Goal: Task Accomplishment & Management: Manage account settings

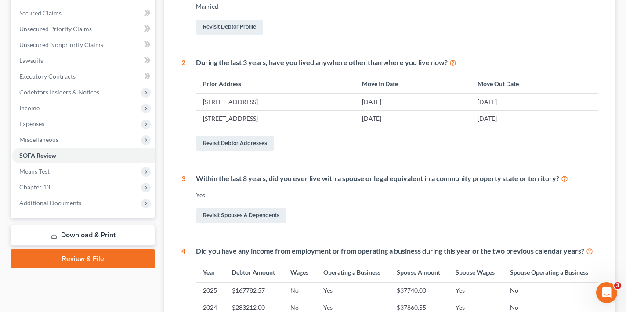
scroll to position [285, 0]
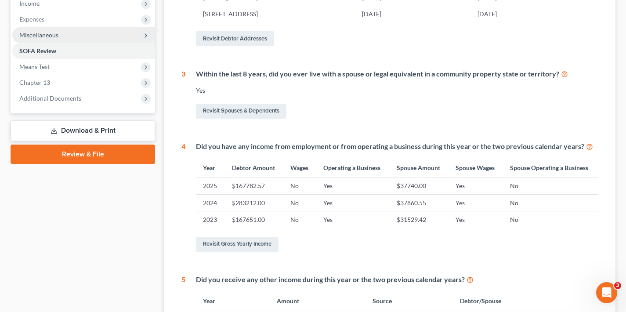
click at [50, 34] on span "Miscellaneous" at bounding box center [38, 34] width 39 height 7
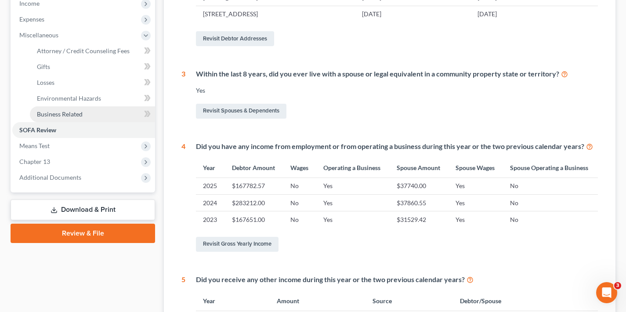
click at [69, 112] on span "Business Related" at bounding box center [60, 113] width 46 height 7
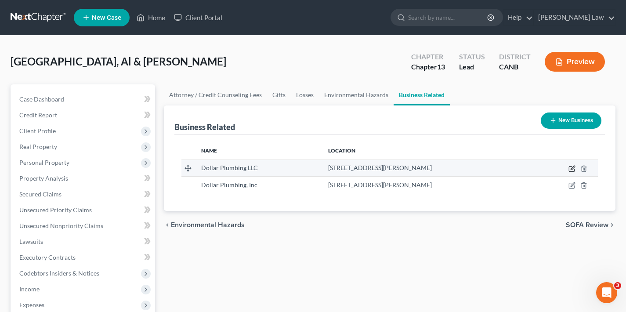
click at [571, 170] on icon "button" at bounding box center [572, 168] width 4 height 4
select select "member"
select select "4"
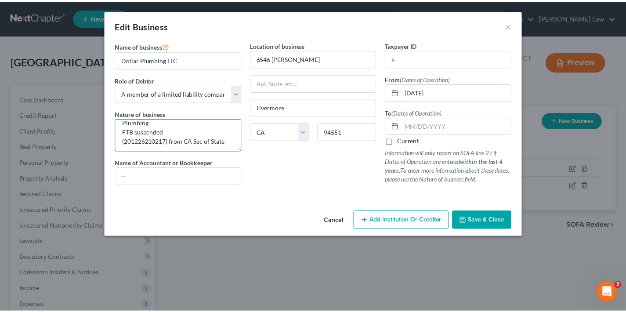
scroll to position [9, 0]
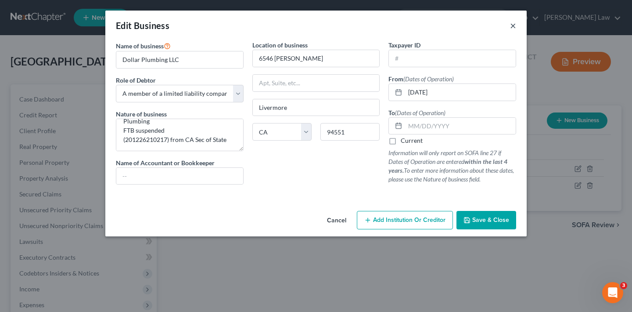
click at [516, 26] on button "×" at bounding box center [513, 25] width 6 height 11
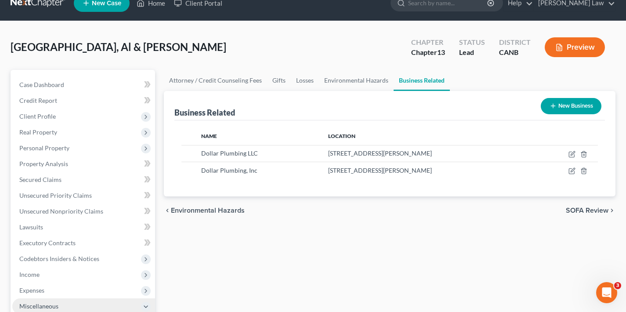
scroll to position [66, 0]
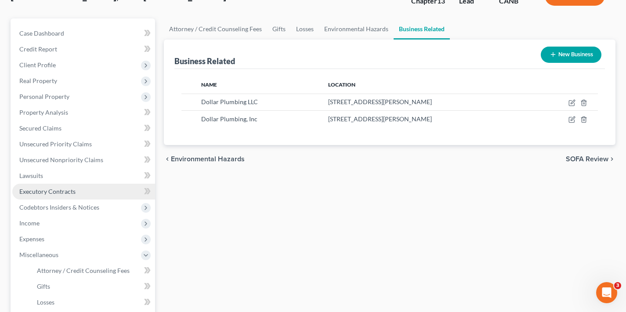
click at [61, 190] on span "Executory Contracts" at bounding box center [47, 191] width 56 height 7
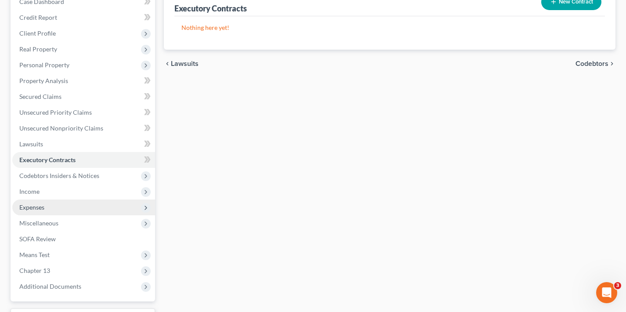
scroll to position [99, 0]
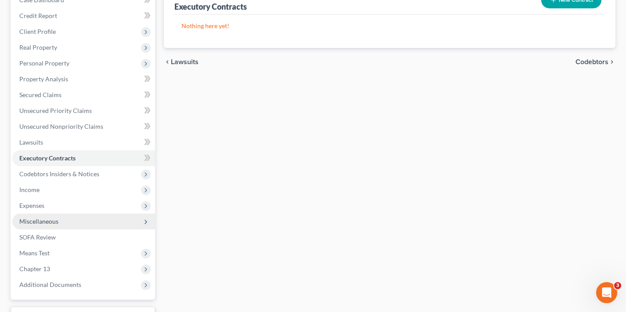
click at [55, 220] on span "Miscellaneous" at bounding box center [38, 220] width 39 height 7
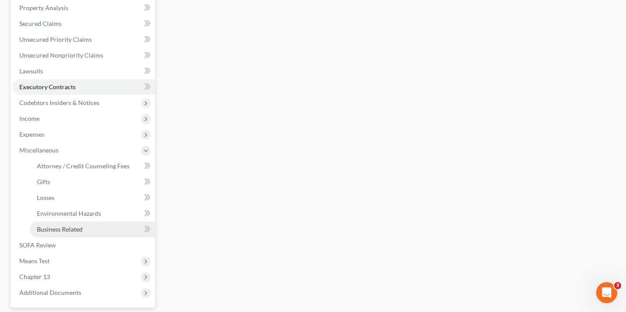
click at [68, 228] on span "Business Related" at bounding box center [60, 228] width 46 height 7
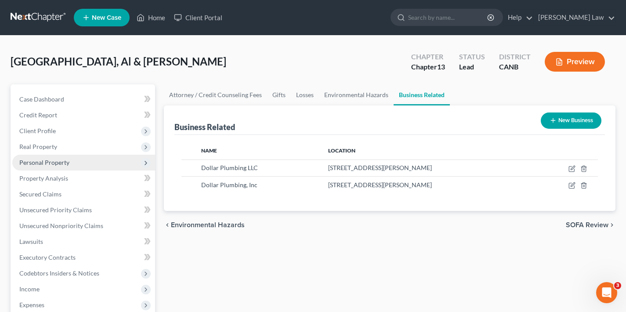
click at [58, 165] on span "Personal Property" at bounding box center [44, 162] width 50 height 7
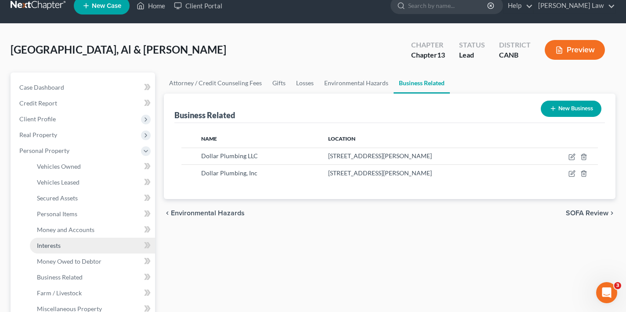
scroll to position [45, 0]
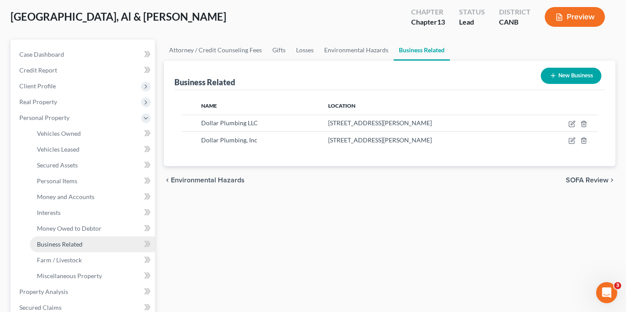
click at [78, 246] on span "Business Related" at bounding box center [60, 243] width 46 height 7
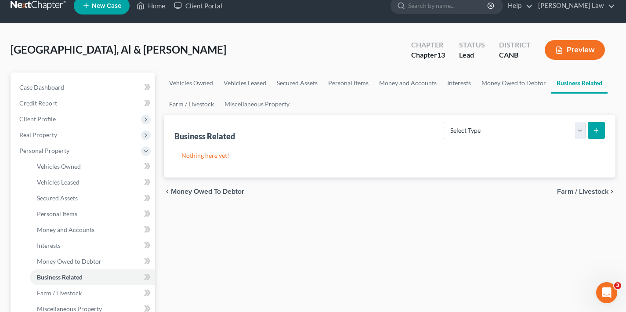
scroll to position [91, 0]
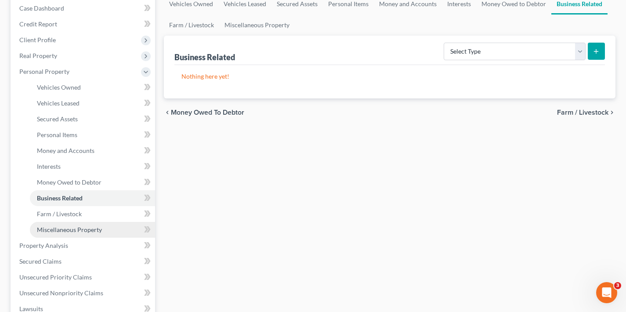
click at [89, 233] on span "Miscellaneous Property" at bounding box center [69, 229] width 65 height 7
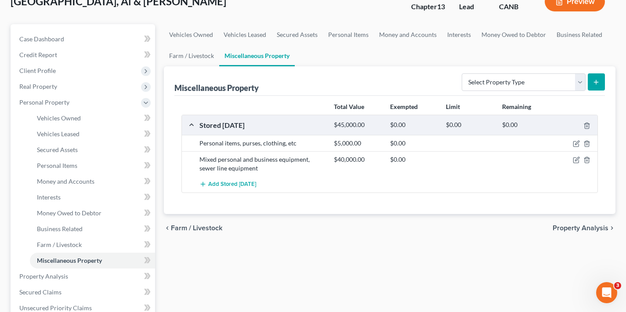
scroll to position [120, 0]
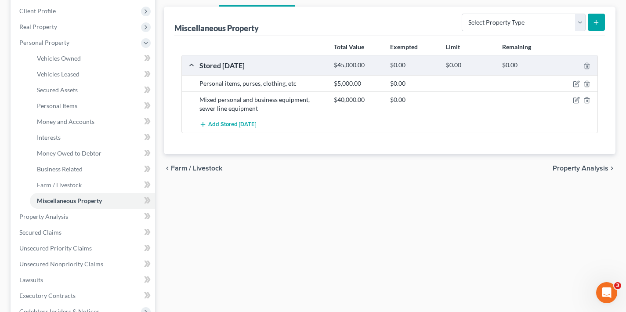
click at [590, 166] on span "Property Analysis" at bounding box center [580, 168] width 56 height 7
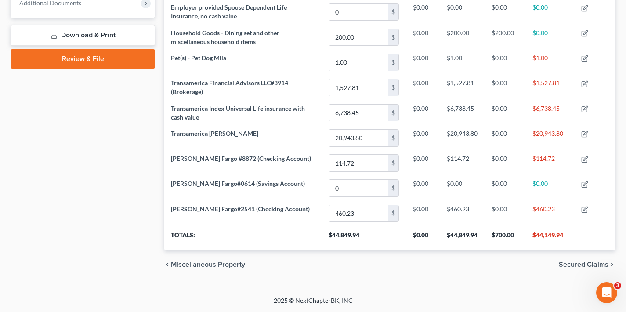
click at [580, 264] on span "Secured Claims" at bounding box center [584, 264] width 50 height 7
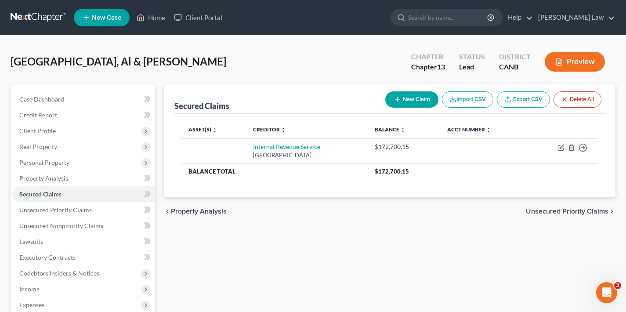
click at [568, 212] on span "Unsecured Priority Claims" at bounding box center [567, 211] width 83 height 7
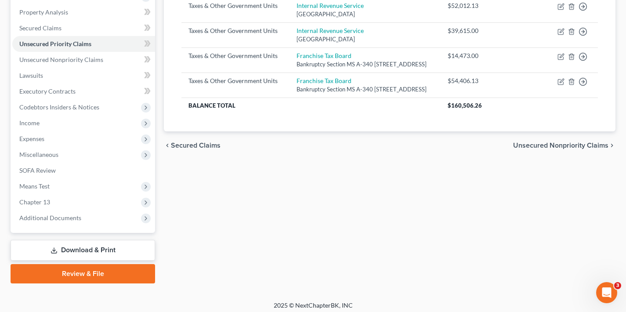
click at [553, 149] on span "Unsecured Nonpriority Claims" at bounding box center [560, 145] width 95 height 7
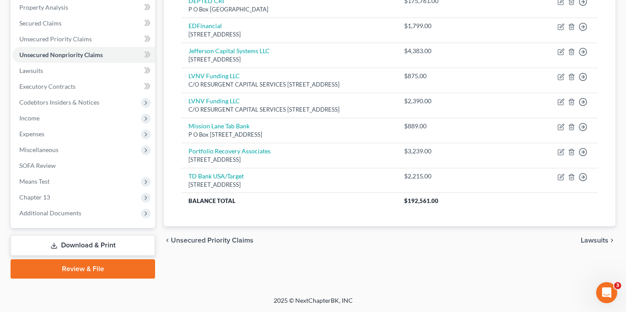
click at [595, 240] on span "Lawsuits" at bounding box center [595, 240] width 28 height 7
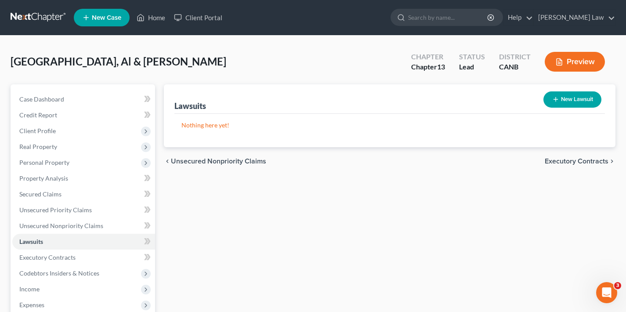
click at [575, 163] on span "Executory Contracts" at bounding box center [577, 161] width 64 height 7
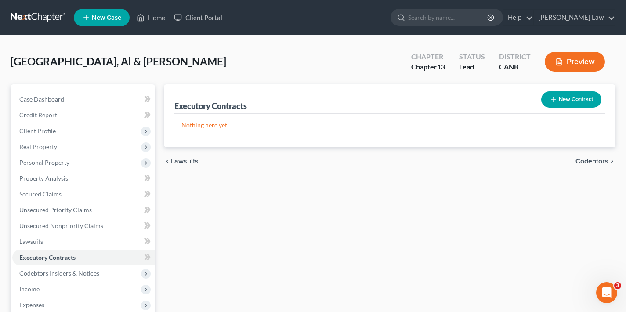
click at [584, 160] on span "Codebtors" at bounding box center [591, 161] width 33 height 7
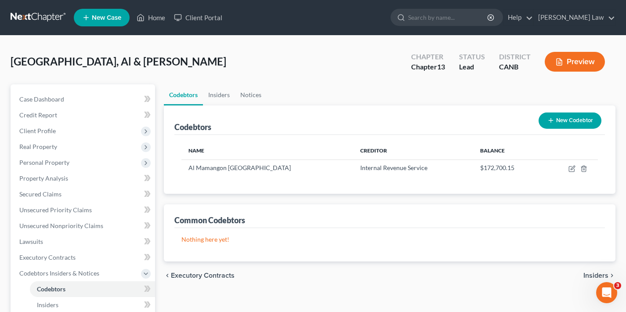
click at [587, 273] on span "Insiders" at bounding box center [595, 275] width 25 height 7
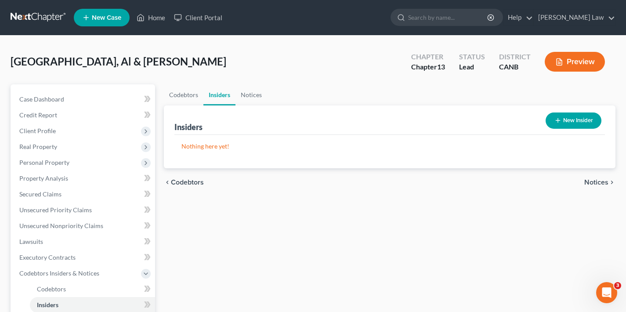
click at [592, 179] on span "Notices" at bounding box center [596, 182] width 24 height 7
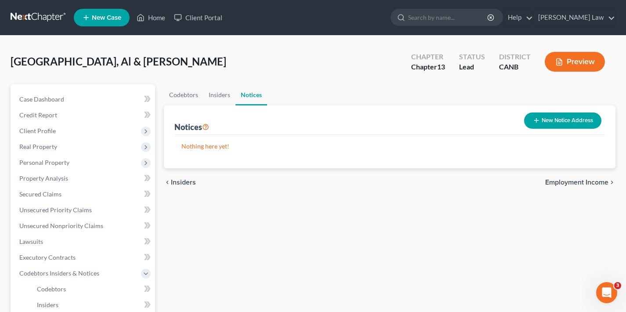
click at [593, 183] on span "Employment Income" at bounding box center [576, 182] width 63 height 7
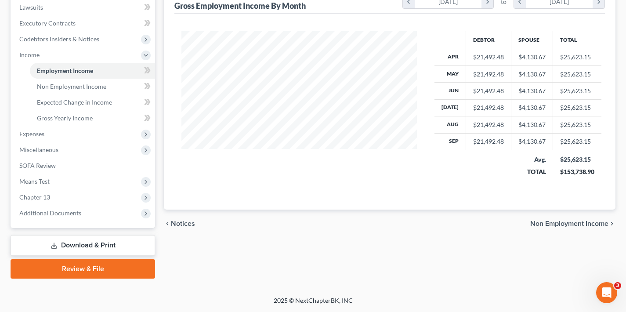
click at [574, 221] on span "Non Employment Income" at bounding box center [569, 223] width 78 height 7
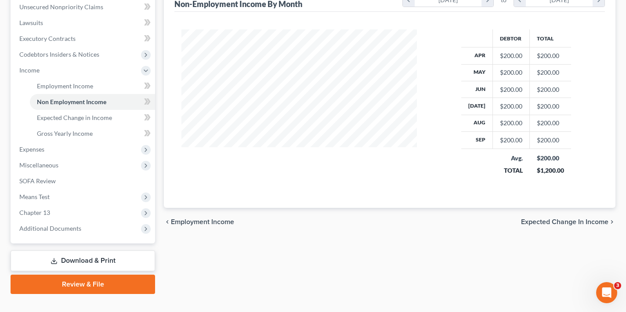
click at [566, 225] on span "Expected Change in Income" at bounding box center [564, 221] width 87 height 7
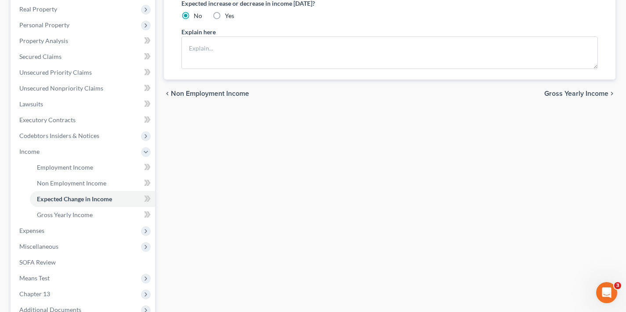
click at [573, 94] on span "Gross Yearly Income" at bounding box center [576, 93] width 64 height 7
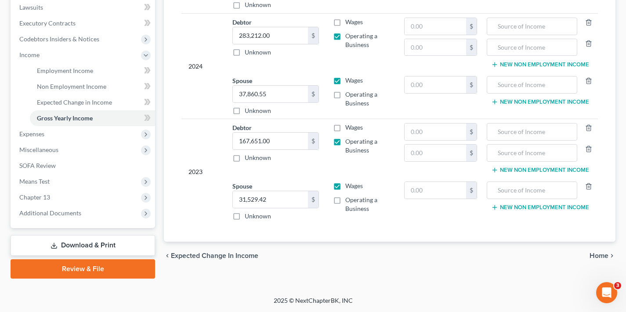
click at [594, 257] on span "Home" at bounding box center [598, 255] width 19 height 7
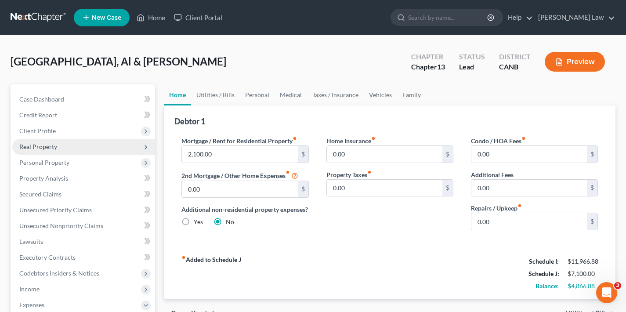
click at [74, 143] on span "Real Property" at bounding box center [83, 147] width 143 height 16
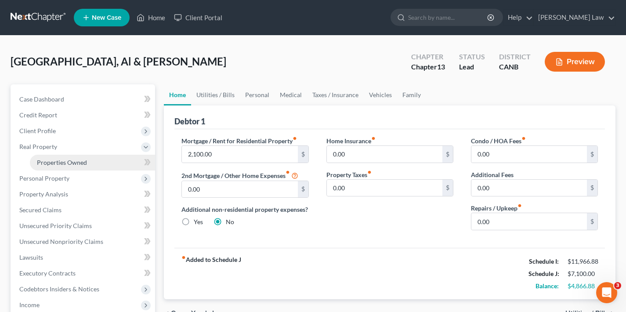
click at [75, 163] on span "Properties Owned" at bounding box center [62, 162] width 50 height 7
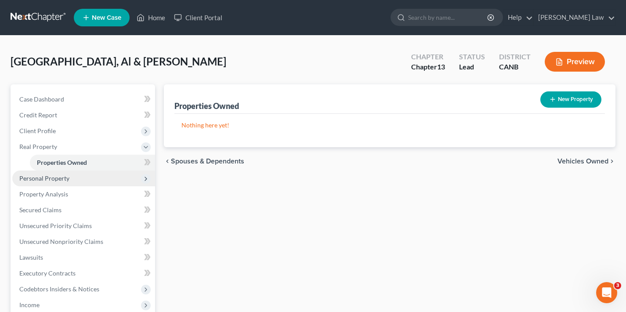
click at [70, 179] on span "Personal Property" at bounding box center [83, 178] width 143 height 16
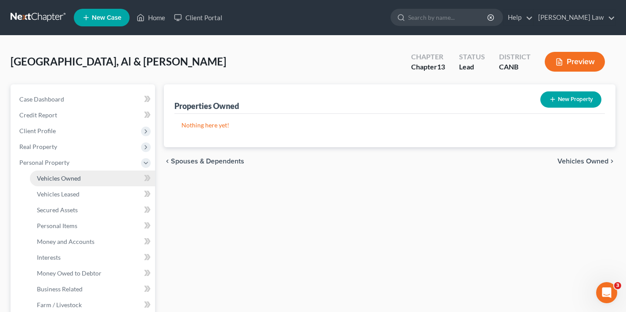
click at [97, 179] on link "Vehicles Owned" at bounding box center [92, 178] width 125 height 16
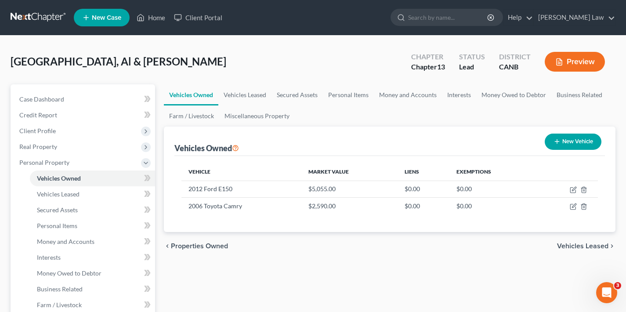
click at [585, 245] on span "Vehicles Leased" at bounding box center [582, 245] width 51 height 7
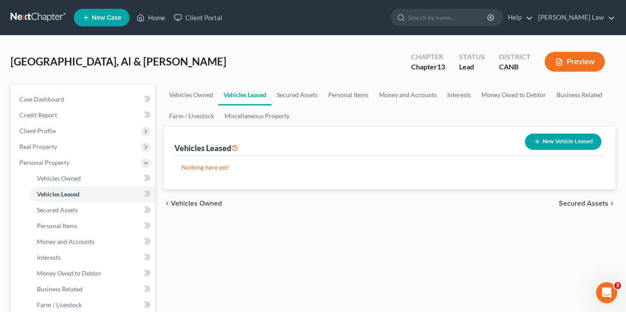
click at [584, 202] on span "Secured Assets" at bounding box center [584, 203] width 50 height 7
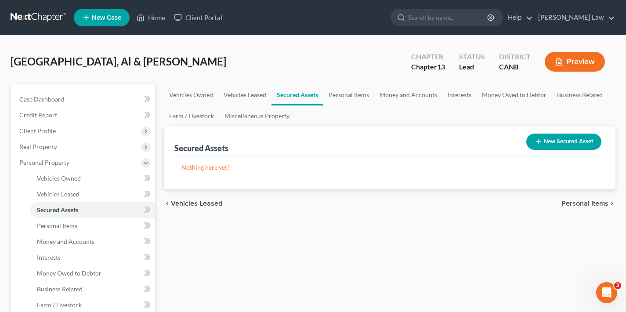
click at [584, 202] on span "Personal Items" at bounding box center [584, 203] width 47 height 7
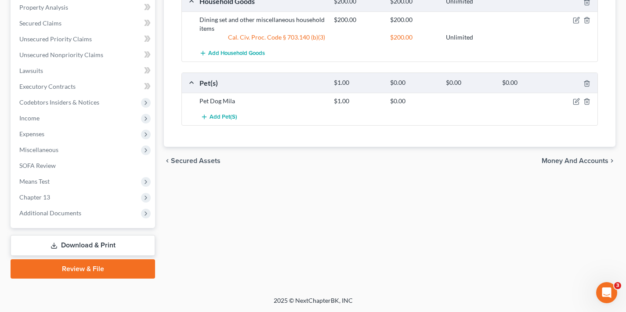
click at [584, 159] on span "Money and Accounts" at bounding box center [574, 160] width 67 height 7
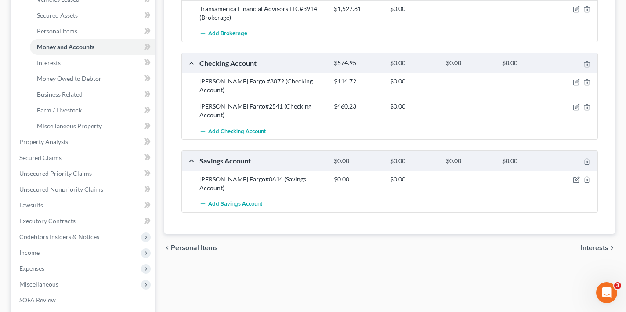
click at [597, 244] on span "Interests" at bounding box center [595, 247] width 28 height 7
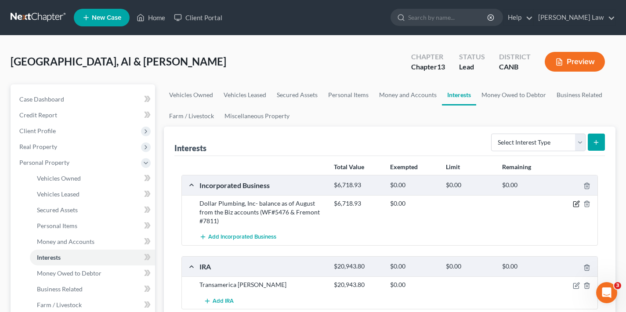
click at [575, 202] on icon "button" at bounding box center [575, 204] width 5 height 5
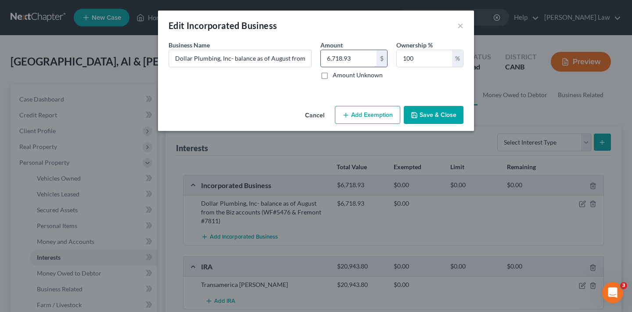
drag, startPoint x: 351, startPoint y: 58, endPoint x: 323, endPoint y: 58, distance: 28.1
click at [323, 58] on input "6,718.93" at bounding box center [349, 58] width 56 height 17
type input "3,440.25"
drag, startPoint x: 269, startPoint y: 59, endPoint x: 287, endPoint y: 57, distance: 18.6
click at [287, 57] on input "Dollar Plumbing, Inc- balance as of August from the Biz accounts (WF#5476 & Fre…" at bounding box center [240, 58] width 142 height 17
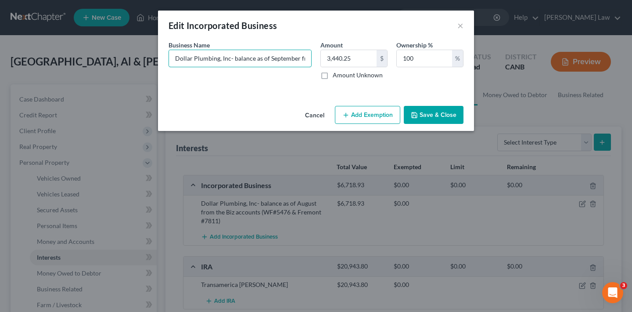
type input "Dollar Plumbing, Inc- balance as of September from the Biz accounts (WF#5476 & …"
click at [444, 117] on button "Save & Close" at bounding box center [434, 115] width 60 height 18
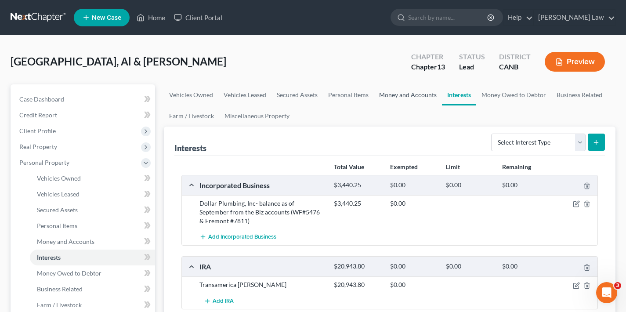
click at [404, 95] on link "Money and Accounts" at bounding box center [408, 94] width 68 height 21
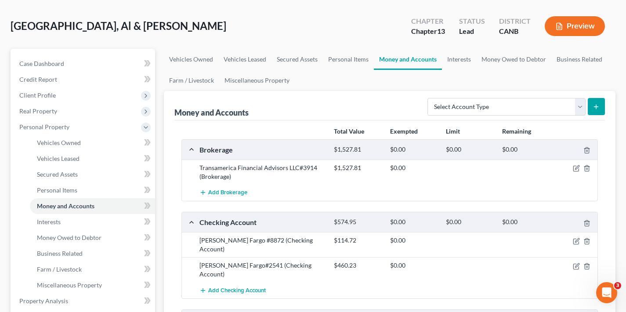
scroll to position [37, 0]
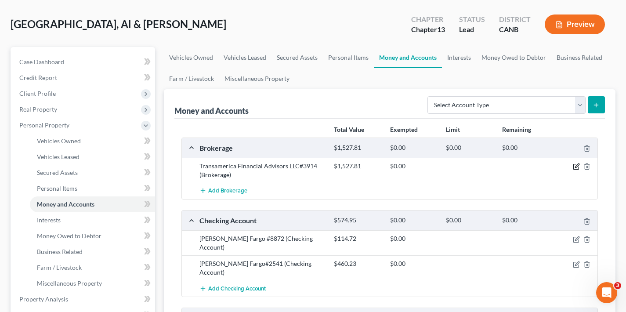
click at [575, 167] on icon "button" at bounding box center [577, 166] width 4 height 4
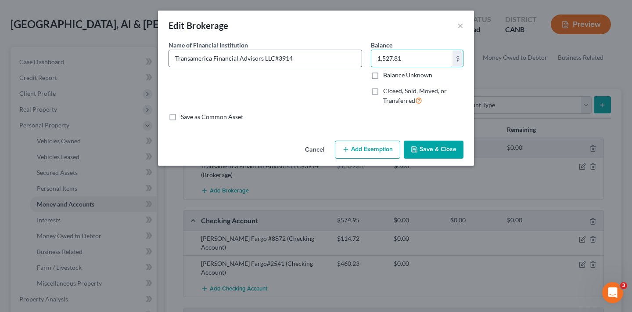
drag, startPoint x: 411, startPoint y: 60, endPoint x: 347, endPoint y: 60, distance: 63.7
click at [347, 60] on div "Name of Financial Institution * Transamerica Financial Advisors LLC#3914 Balanc…" at bounding box center [316, 76] width 304 height 72
type input "1,031.68"
click at [449, 156] on button "Save & Close" at bounding box center [434, 150] width 60 height 18
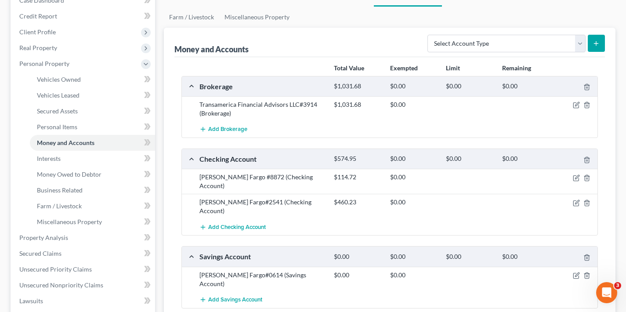
scroll to position [11, 0]
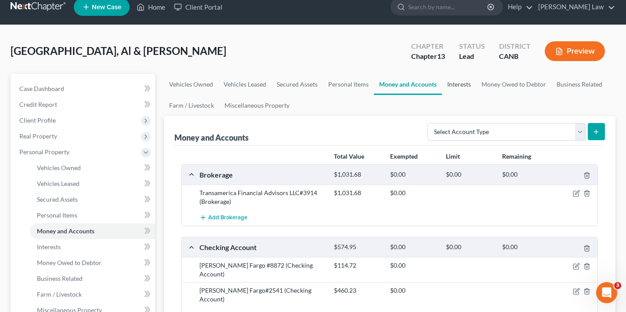
click at [459, 83] on link "Interests" at bounding box center [459, 84] width 34 height 21
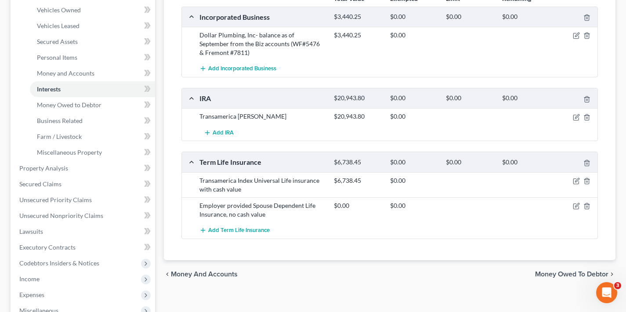
scroll to position [170, 0]
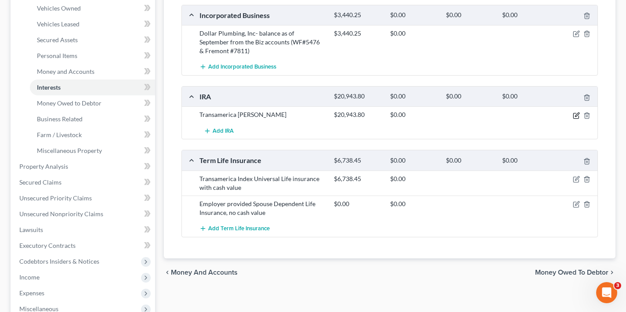
click at [575, 114] on icon "button" at bounding box center [576, 115] width 7 height 7
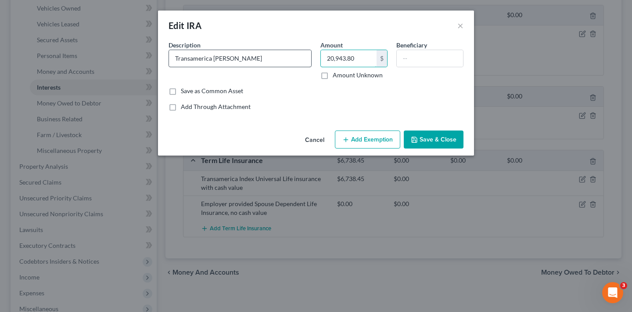
drag, startPoint x: 351, startPoint y: 58, endPoint x: 306, endPoint y: 55, distance: 45.8
click at [306, 55] on div "Description * Transamerica [PERSON_NAME] 20,943.80 $ Amount Unknown Beneficiary" at bounding box center [316, 63] width 304 height 46
type input "21,464.25"
click at [442, 136] on button "Save & Close" at bounding box center [434, 139] width 60 height 18
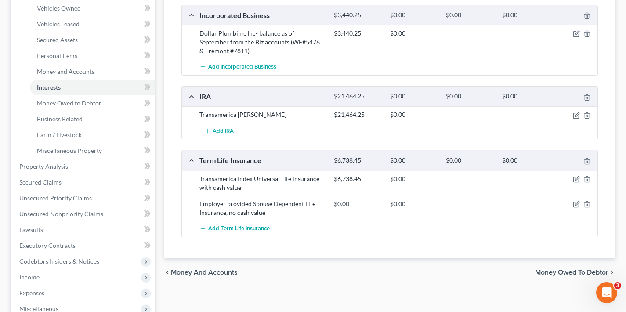
scroll to position [0, 0]
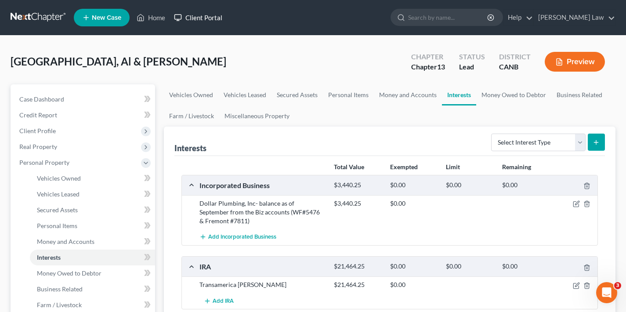
click at [203, 18] on link "Client Portal" at bounding box center [198, 18] width 57 height 16
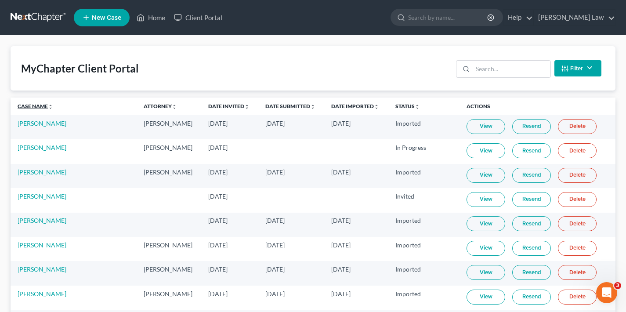
click at [31, 105] on link "Case Name unfold_more expand_more expand_less" at bounding box center [36, 106] width 36 height 7
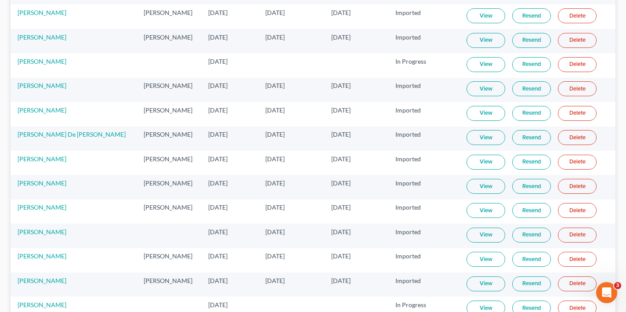
scroll to position [2045, 0]
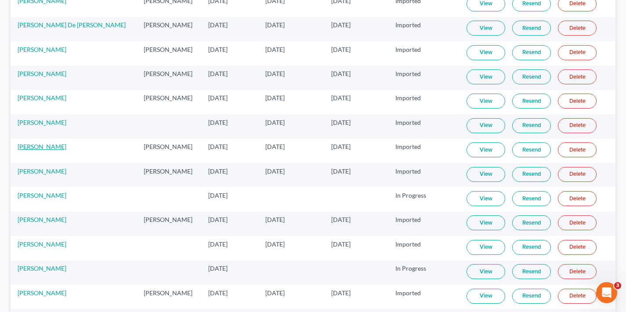
click at [38, 148] on link "[PERSON_NAME]" at bounding box center [42, 146] width 49 height 7
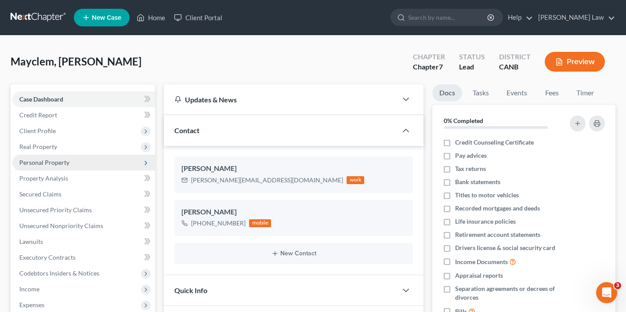
click at [63, 163] on span "Personal Property" at bounding box center [44, 162] width 50 height 7
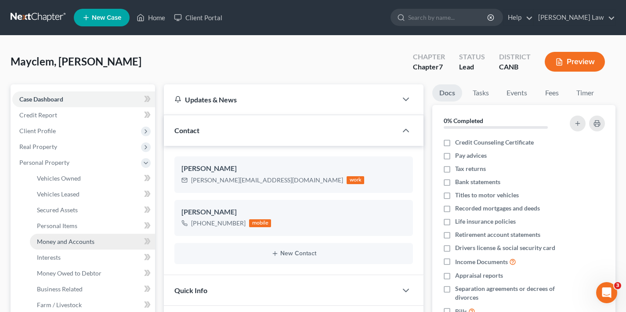
click at [72, 244] on span "Money and Accounts" at bounding box center [66, 241] width 58 height 7
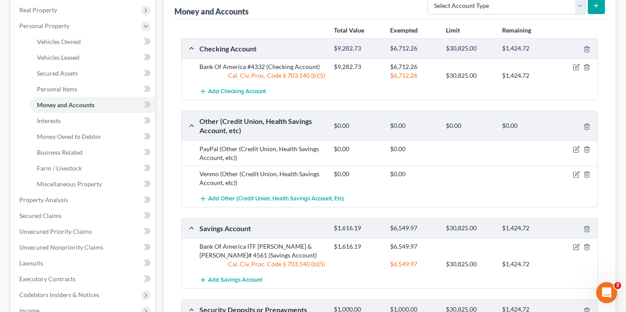
scroll to position [117, 0]
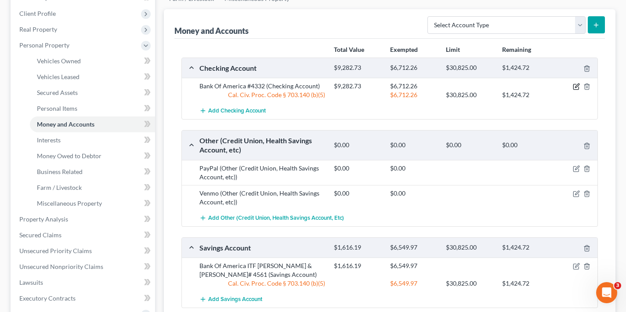
click at [576, 87] on icon "button" at bounding box center [576, 86] width 7 height 7
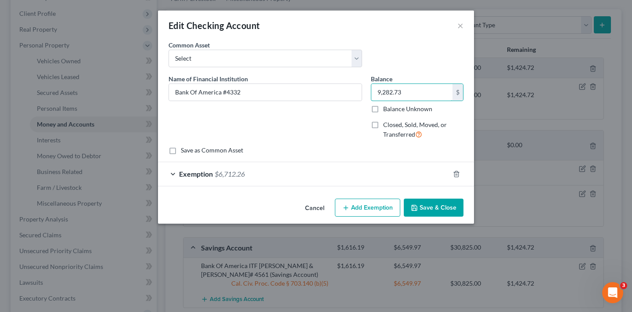
drag, startPoint x: 412, startPoint y: 93, endPoint x: 364, endPoint y: 94, distance: 47.9
click at [364, 94] on div "Name of Financial Institution * Bank Of America #4332 Balance 9,282.73 $ Balanc…" at bounding box center [316, 110] width 304 height 72
type input "2,843.98"
click at [427, 206] on button "Save & Close" at bounding box center [434, 207] width 60 height 18
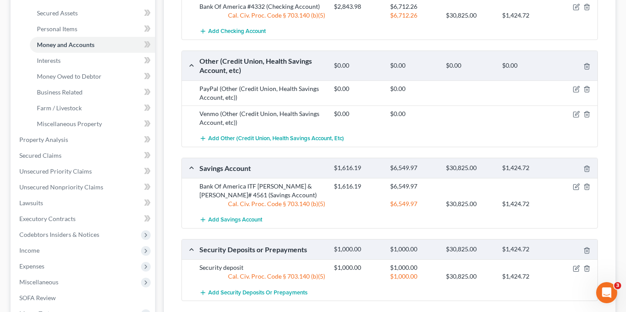
scroll to position [201, 0]
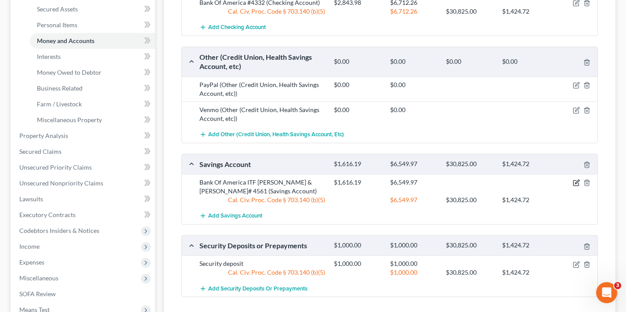
click at [575, 181] on icon "button" at bounding box center [576, 182] width 7 height 7
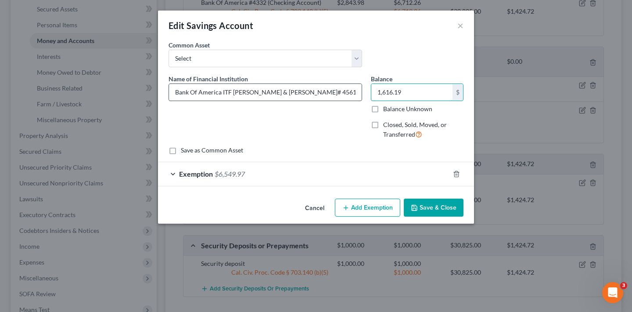
drag, startPoint x: 378, startPoint y: 94, endPoint x: 357, endPoint y: 94, distance: 20.7
click at [357, 94] on div "Name of Financial Institution * Bank Of America ITF [PERSON_NAME] & [PERSON_NAM…" at bounding box center [316, 110] width 304 height 72
type input "3,033.71"
click at [451, 207] on button "Save & Close" at bounding box center [434, 207] width 60 height 18
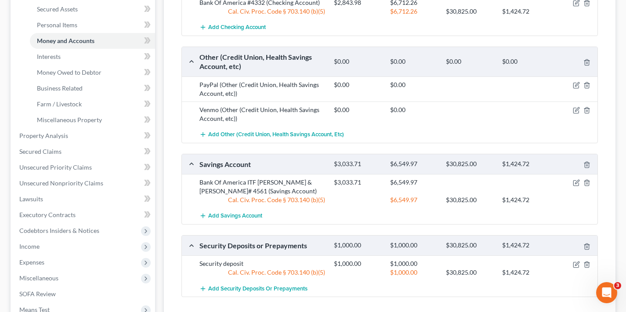
scroll to position [0, 0]
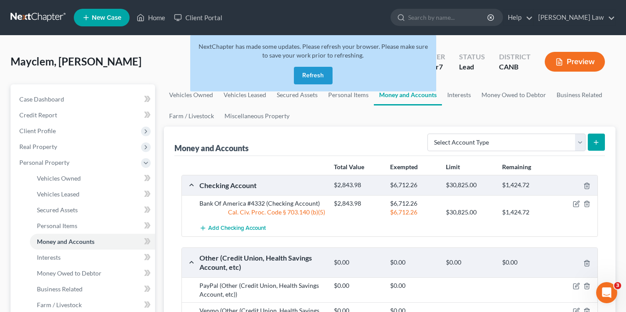
click at [314, 74] on button "Refresh" at bounding box center [313, 76] width 39 height 18
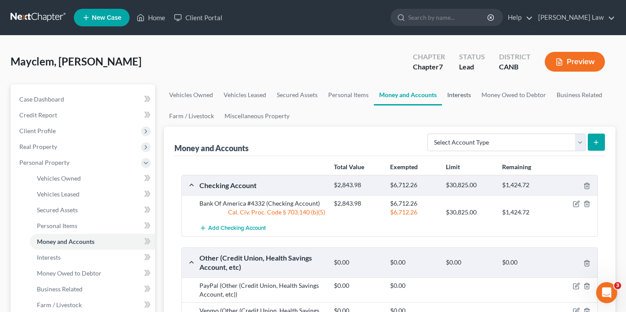
click at [456, 96] on link "Interests" at bounding box center [459, 94] width 34 height 21
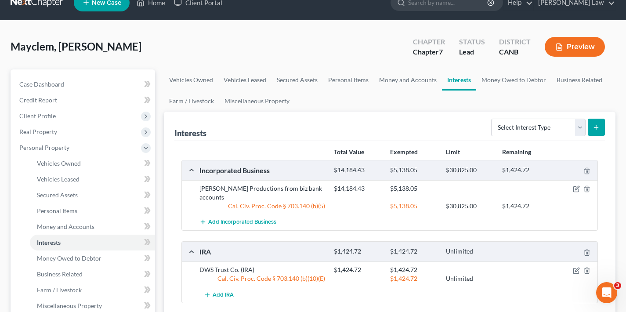
scroll to position [17, 0]
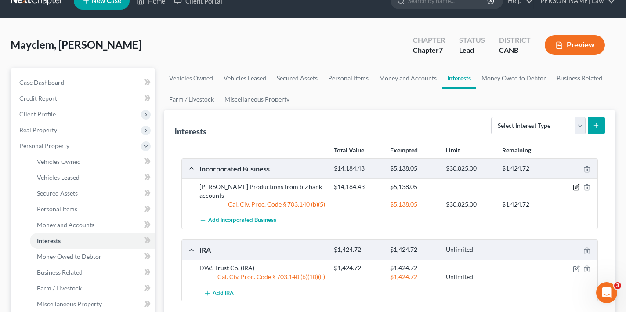
click at [576, 187] on icon "button" at bounding box center [576, 187] width 7 height 7
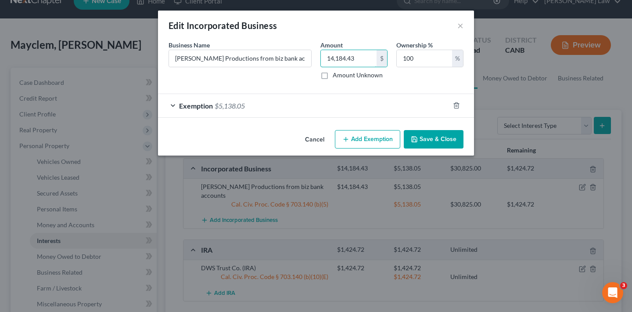
drag, startPoint x: 357, startPoint y: 57, endPoint x: 312, endPoint y: 58, distance: 45.2
click at [312, 58] on div "Business Name * Liam Mayclem Productions from biz bank accounts Amount 14,184.4…" at bounding box center [316, 63] width 304 height 46
type input "17,979.09"
click at [307, 59] on input "Liam Mayclem Productions from biz bank accounts" at bounding box center [240, 58] width 142 height 17
click at [271, 59] on input "Liam Mayclem Productions from biz bank accounts" at bounding box center [240, 58] width 142 height 17
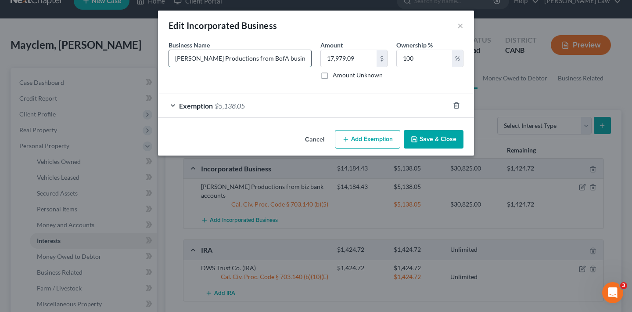
click at [305, 59] on input "Liam Mayclem Productions from BofA business bank accounts" at bounding box center [240, 58] width 142 height 17
drag, startPoint x: 306, startPoint y: 59, endPoint x: 265, endPoint y: 58, distance: 40.4
click at [265, 58] on input "Liam Mayclem Productions from BofA business bank accounts #3516 & 4885" at bounding box center [240, 58] width 142 height 17
type input "Liam Mayclem Productions from BofA business bank accounts"
click at [433, 140] on button "Save & Close" at bounding box center [434, 139] width 60 height 18
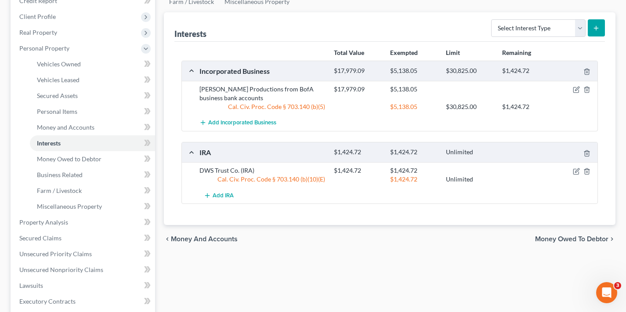
scroll to position [0, 0]
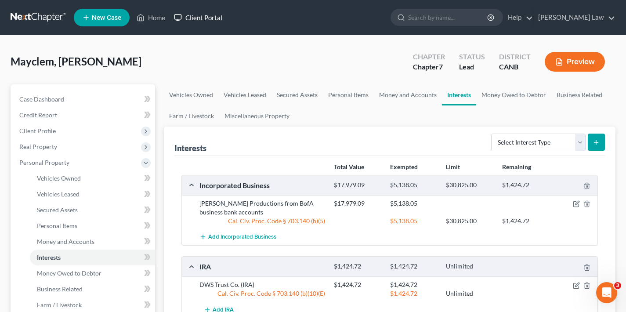
click at [208, 18] on link "Client Portal" at bounding box center [198, 18] width 57 height 16
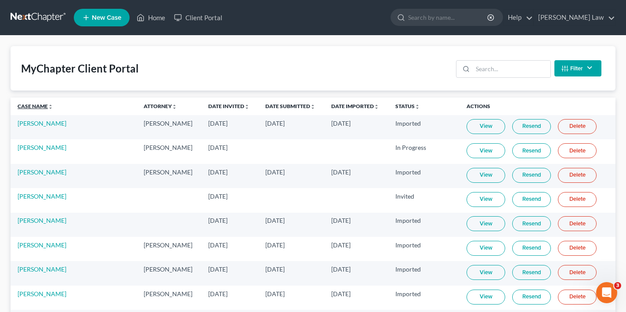
click at [41, 106] on link "Case Name unfold_more expand_more expand_less" at bounding box center [36, 106] width 36 height 7
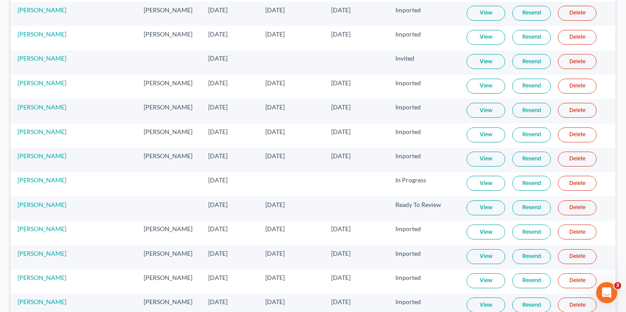
scroll to position [2780, 0]
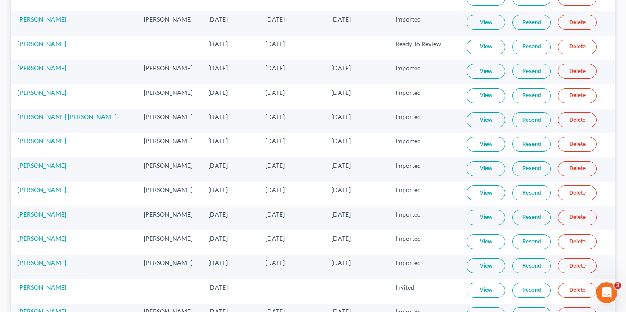
click at [37, 142] on link "[PERSON_NAME]" at bounding box center [42, 140] width 49 height 7
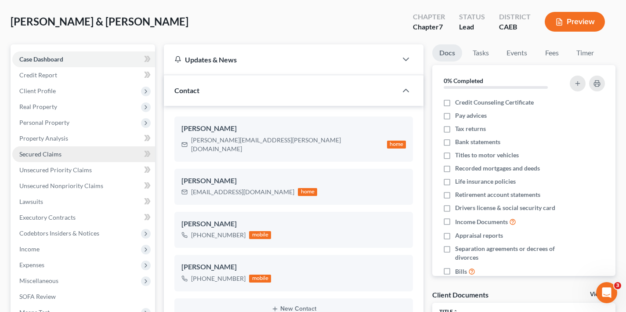
scroll to position [42, 0]
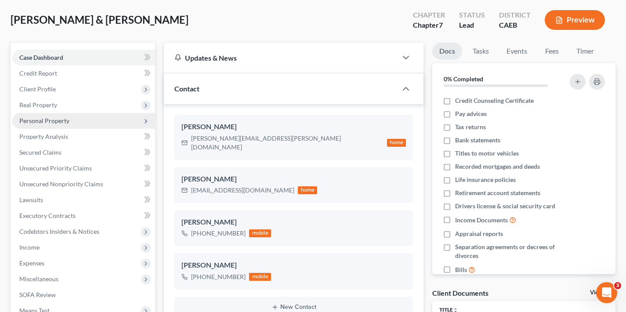
click at [65, 126] on span "Personal Property" at bounding box center [83, 121] width 143 height 16
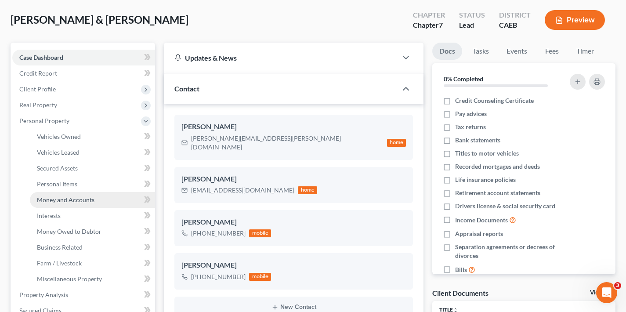
click at [78, 202] on span "Money and Accounts" at bounding box center [66, 199] width 58 height 7
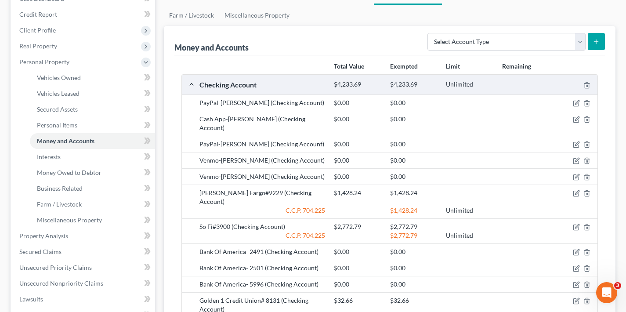
scroll to position [112, 0]
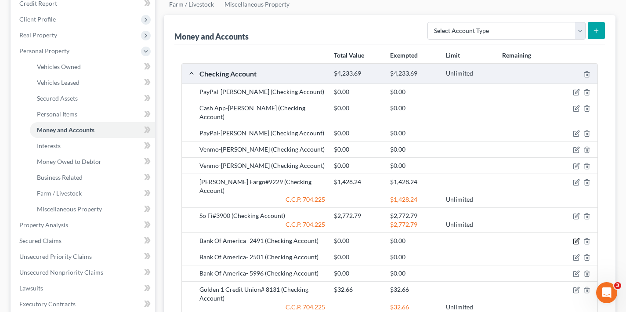
click at [575, 238] on icon "button" at bounding box center [576, 241] width 7 height 7
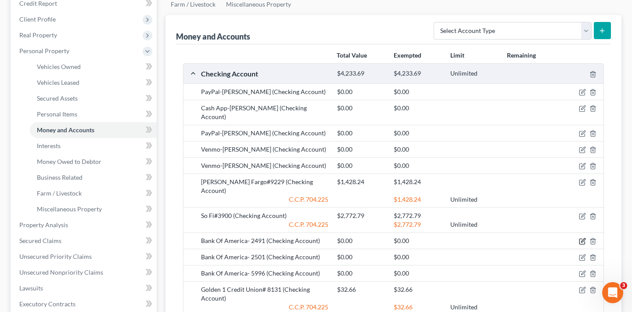
select select "28"
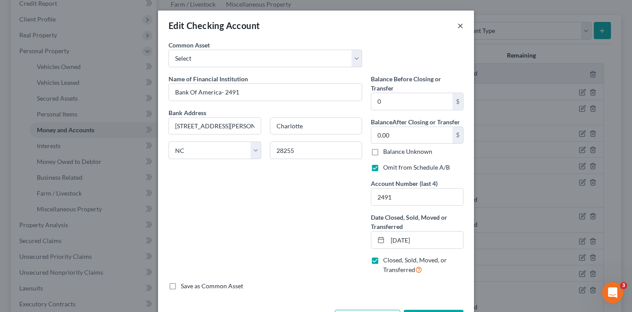
click at [458, 26] on button "×" at bounding box center [461, 25] width 6 height 11
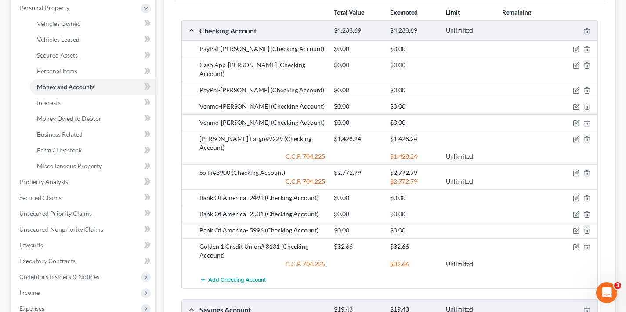
scroll to position [47, 0]
